Goal: Task Accomplishment & Management: Use online tool/utility

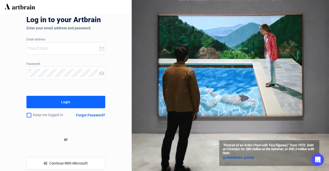
type input "[EMAIL_ADDRESS][DOMAIN_NAME]"
click at [38, 117] on div "Keep me logged in" at bounding box center [47, 114] width 43 height 11
click at [30, 116] on input "checkbox" at bounding box center [28, 114] width 5 height 11
checkbox input "true"
click at [45, 100] on button "Login" at bounding box center [65, 102] width 79 height 12
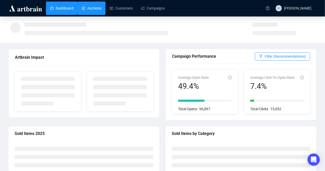
click at [95, 7] on link "Auctions" at bounding box center [92, 8] width 20 height 13
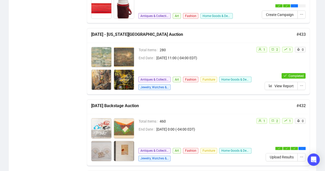
scroll to position [283, 0]
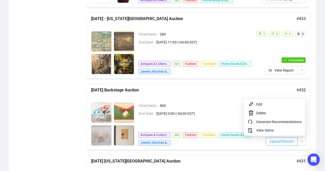
click at [286, 140] on span "Upload Results" at bounding box center [282, 141] width 24 height 6
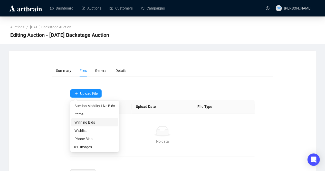
click at [94, 122] on span "Winning Bids" at bounding box center [94, 122] width 41 height 6
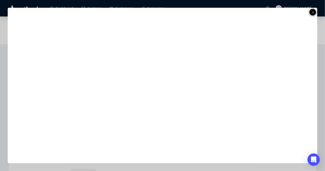
click at [312, 10] on icon at bounding box center [313, 12] width 3 height 6
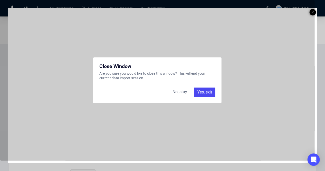
click at [207, 92] on div "Yes, exit" at bounding box center [204, 91] width 21 height 9
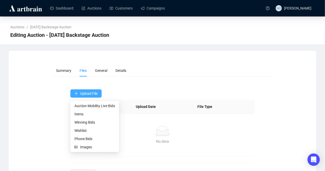
click at [92, 92] on span "Upload File" at bounding box center [88, 93] width 17 height 4
click at [86, 119] on span "Winning Bids" at bounding box center [94, 122] width 41 height 6
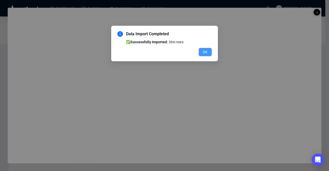
click at [207, 51] on span "OK" at bounding box center [205, 52] width 5 height 6
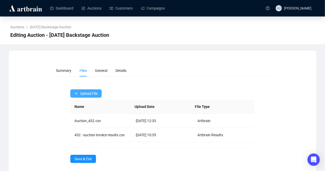
click at [89, 89] on button "Upload File" at bounding box center [85, 93] width 31 height 8
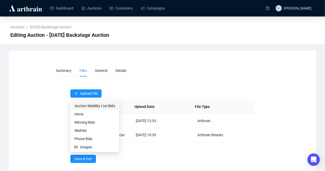
click at [97, 105] on span "Auction Mobility Live Bids" at bounding box center [94, 106] width 41 height 6
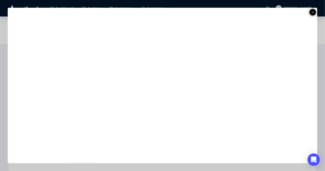
click at [314, 10] on icon at bounding box center [313, 12] width 3 height 6
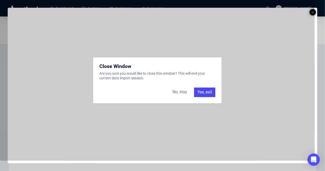
click at [202, 91] on div "Yes, exit" at bounding box center [204, 91] width 21 height 9
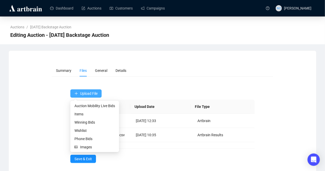
click at [83, 93] on span "Upload File" at bounding box center [88, 93] width 17 height 4
click at [85, 105] on span "Auction Mobility Live Bids" at bounding box center [94, 106] width 41 height 6
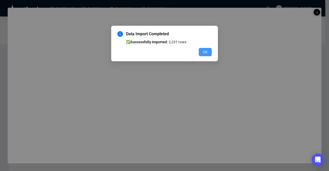
click at [209, 51] on button "OK" at bounding box center [205, 52] width 13 height 8
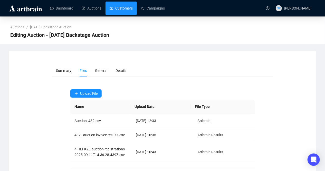
click at [115, 10] on link "Customers" at bounding box center [121, 8] width 23 height 13
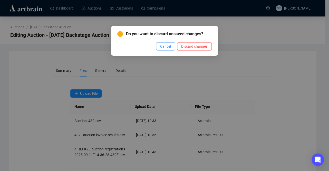
click at [166, 47] on span "Cancel" at bounding box center [165, 46] width 11 height 6
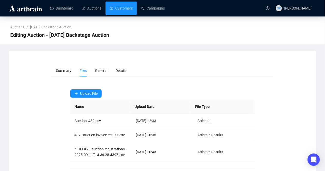
scroll to position [25, 0]
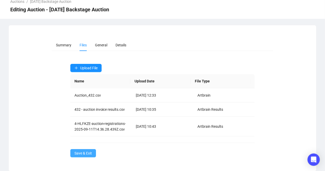
click at [84, 151] on span "Save & Exit" at bounding box center [82, 153] width 17 height 6
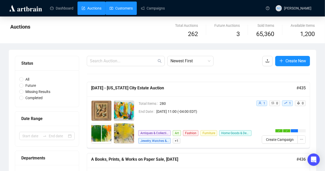
click at [122, 10] on link "Customers" at bounding box center [121, 8] width 23 height 13
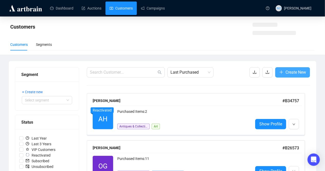
click at [290, 72] on span "Create New" at bounding box center [296, 72] width 21 height 6
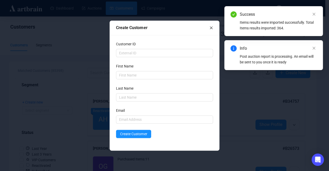
click at [212, 29] on icon "close" at bounding box center [212, 28] width 4 height 4
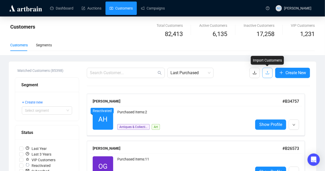
click at [265, 75] on button "button" at bounding box center [267, 73] width 10 height 10
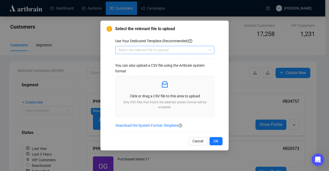
click at [155, 49] on input "search" at bounding box center [162, 50] width 88 height 8
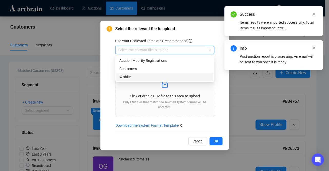
click at [142, 76] on div "Wishlist" at bounding box center [164, 77] width 91 height 6
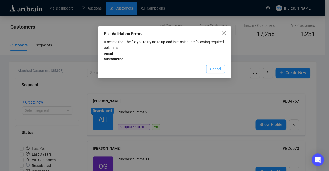
click at [216, 69] on span "Cancel" at bounding box center [215, 69] width 11 height 6
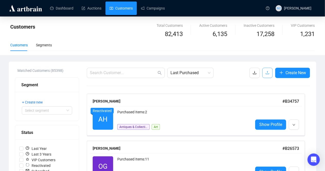
click at [268, 76] on span "button" at bounding box center [268, 72] width 4 height 6
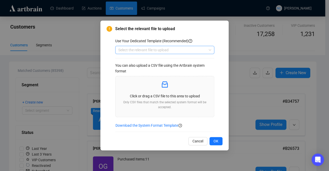
click at [158, 50] on input "search" at bounding box center [162, 50] width 88 height 8
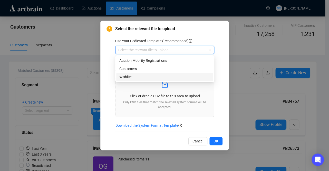
click at [156, 76] on div "Wishlist" at bounding box center [164, 77] width 91 height 6
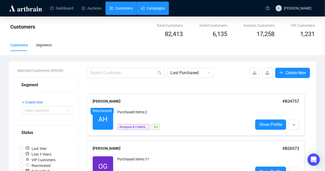
click at [145, 8] on link "Campaigns" at bounding box center [153, 8] width 24 height 13
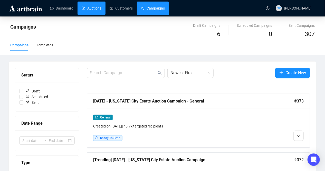
click at [93, 9] on link "Auctions" at bounding box center [92, 8] width 20 height 13
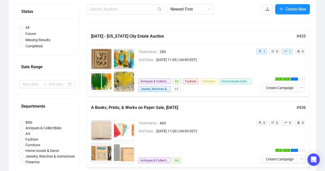
scroll to position [51, 0]
